Goal: Information Seeking & Learning: Find specific fact

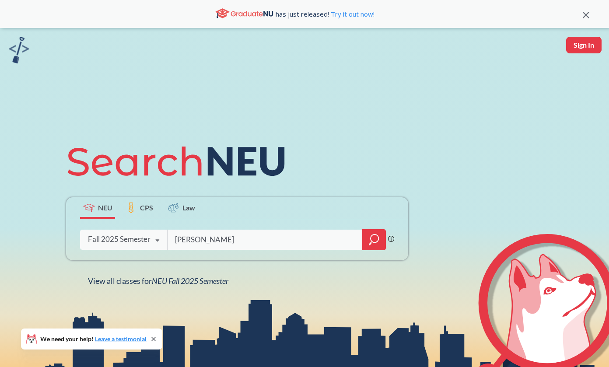
type input "[PERSON_NAME]"
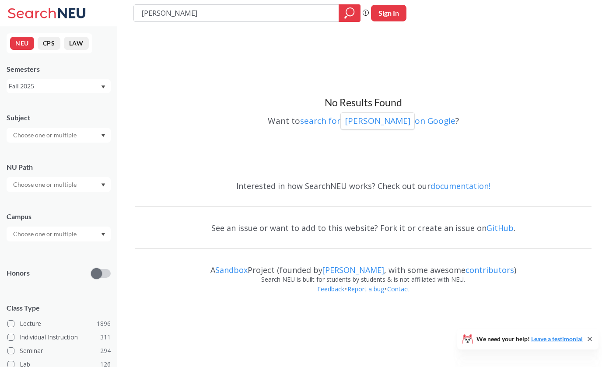
drag, startPoint x: 398, startPoint y: 19, endPoint x: 319, endPoint y: 21, distance: 79.6
click at [319, 21] on div "[PERSON_NAME] search guarantees the exact search appears in the results. Ex. If…" at bounding box center [304, 13] width 609 height 26
click at [343, 14] on div at bounding box center [349, 12] width 22 height 17
click at [168, 14] on input "[PERSON_NAME]" at bounding box center [236, 13] width 192 height 15
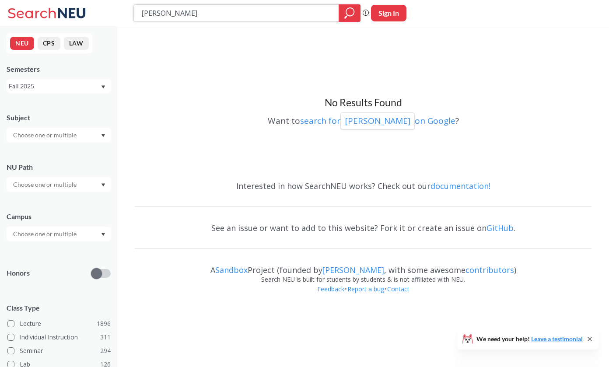
type input "[PERSON_NAME]"
click at [352, 8] on icon "magnifying glass" at bounding box center [350, 12] width 8 height 8
click at [351, 9] on icon "magnifying glass" at bounding box center [349, 13] width 10 height 12
click at [49, 137] on input "text" at bounding box center [45, 135] width 73 height 10
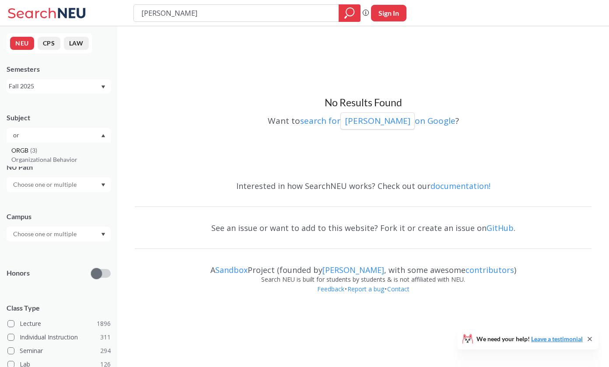
type input "o"
type input "1"
type input "2"
click at [52, 19] on icon at bounding box center [47, 12] width 81 height 17
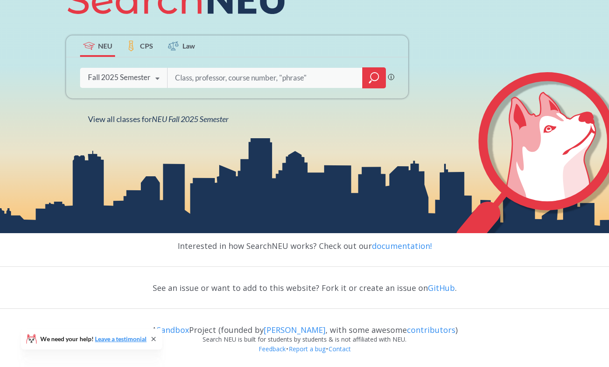
scroll to position [162, 0]
type input "[PERSON_NAME]"
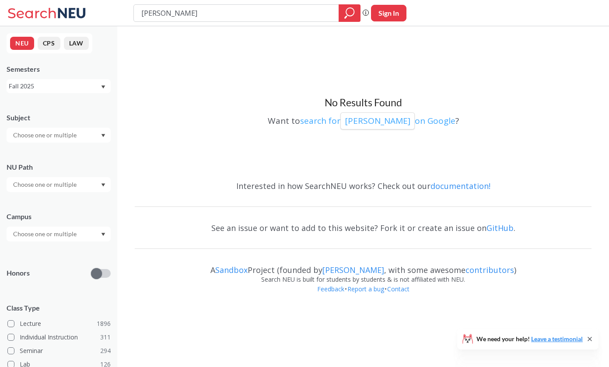
click at [370, 119] on p "[PERSON_NAME]" at bounding box center [378, 121] width 66 height 12
